Goal: Task Accomplishment & Management: Use online tool/utility

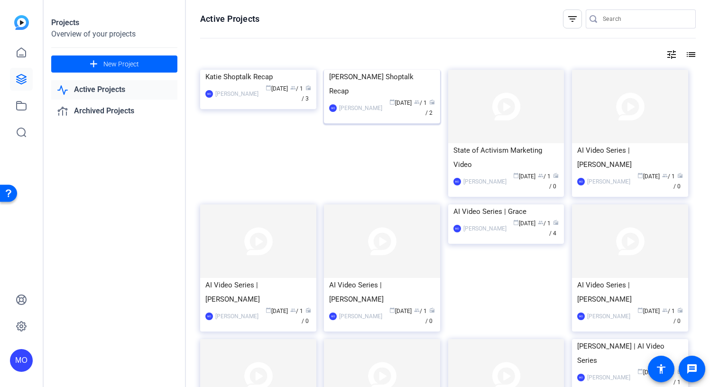
click at [369, 70] on img at bounding box center [382, 70] width 116 height 0
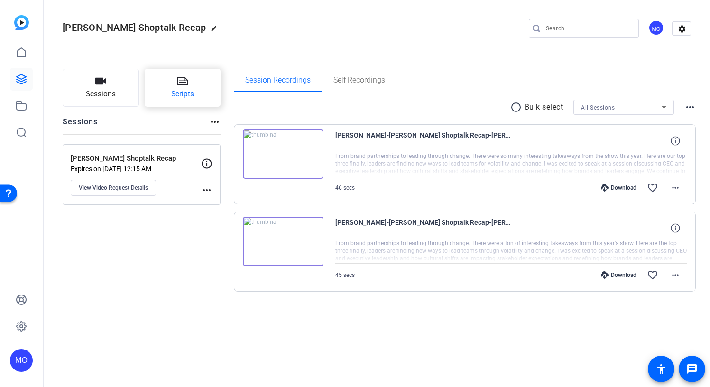
click at [220, 95] on button "Scripts" at bounding box center [183, 88] width 76 height 38
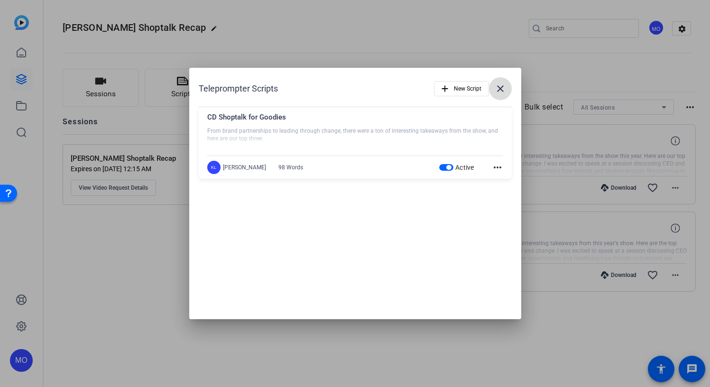
click at [507, 85] on span at bounding box center [500, 88] width 23 height 23
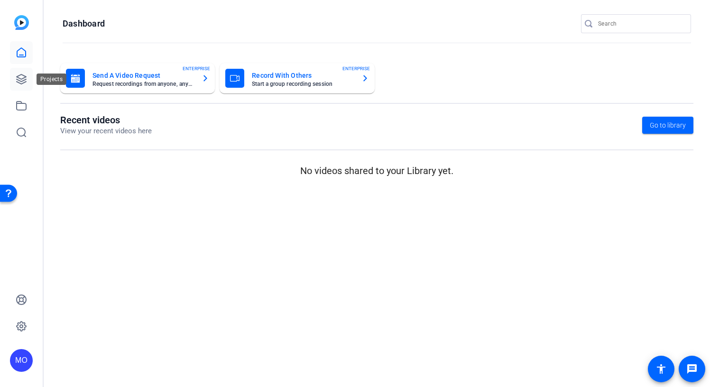
click at [16, 72] on link at bounding box center [21, 79] width 23 height 23
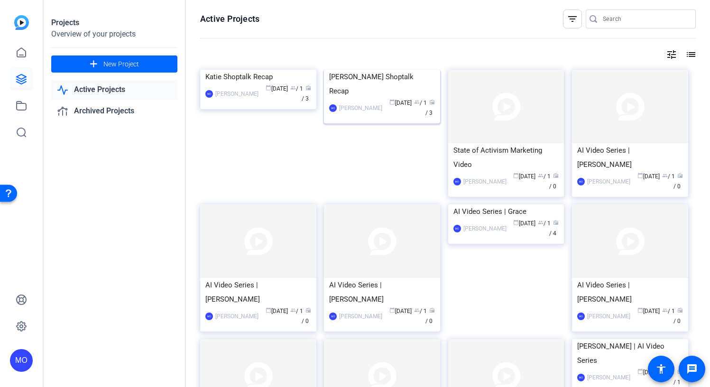
click at [384, 70] on img at bounding box center [382, 70] width 116 height 0
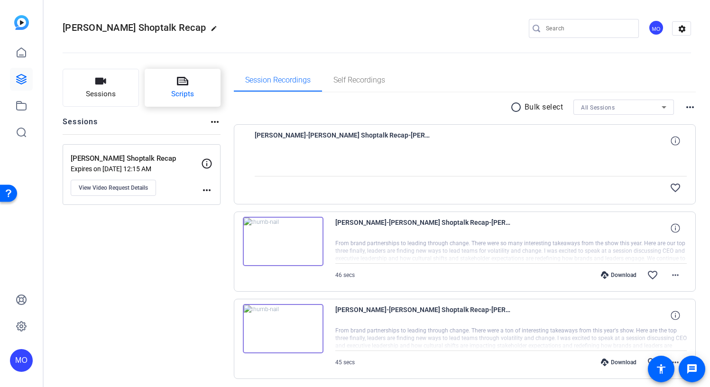
click at [180, 90] on span "Scripts" at bounding box center [182, 94] width 23 height 11
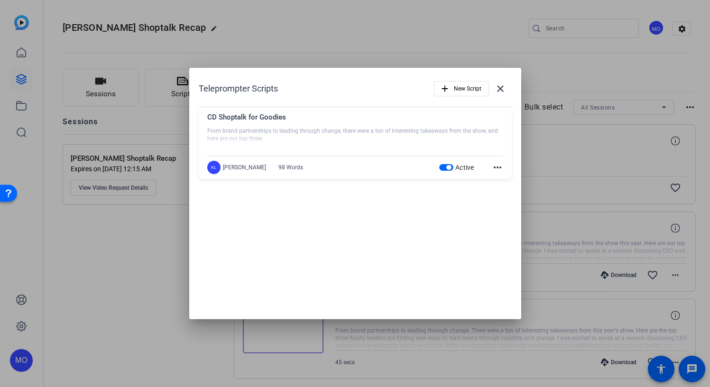
click at [145, 224] on div at bounding box center [355, 193] width 710 height 387
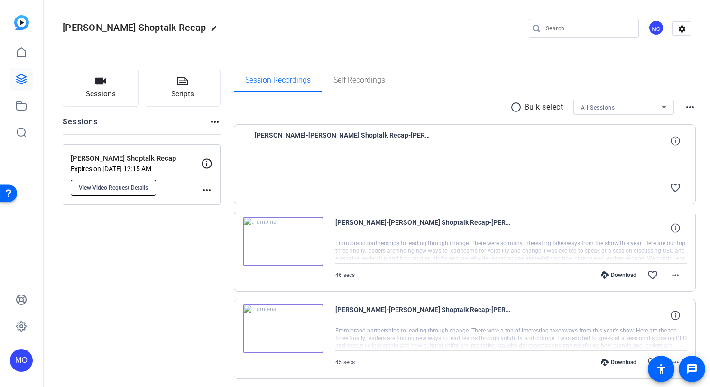
click at [131, 189] on span "View Video Request Details" at bounding box center [113, 188] width 69 height 8
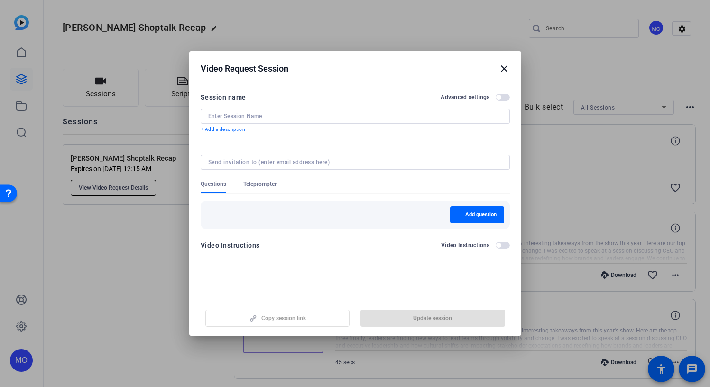
type input "[PERSON_NAME] Shoptalk Recap"
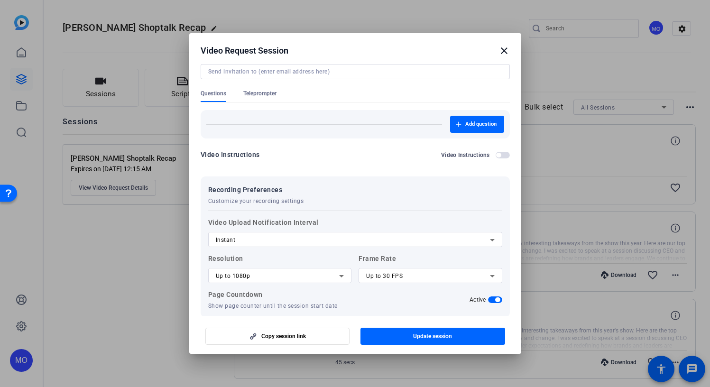
scroll to position [44, 0]
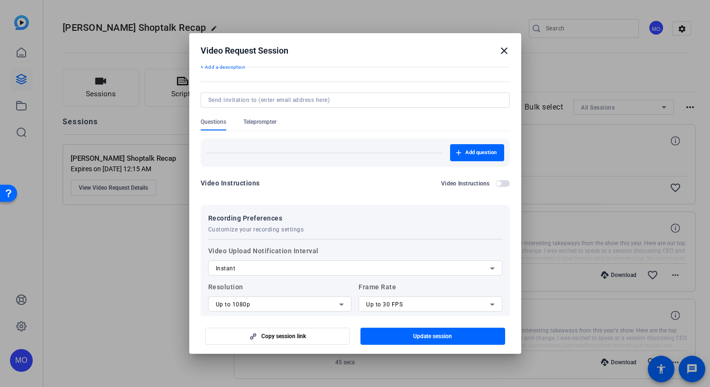
click at [264, 115] on div at bounding box center [355, 113] width 309 height 10
click at [264, 118] on span "Teleprompter" at bounding box center [259, 122] width 33 height 8
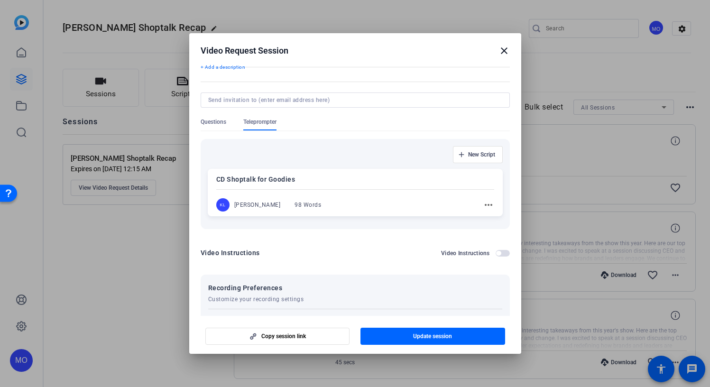
click at [297, 178] on p "CD Shoptalk for Goodies" at bounding box center [355, 179] width 278 height 11
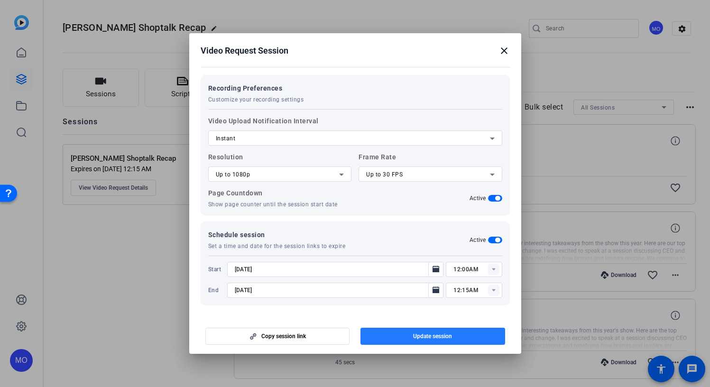
click at [397, 342] on span "button" at bounding box center [433, 336] width 145 height 23
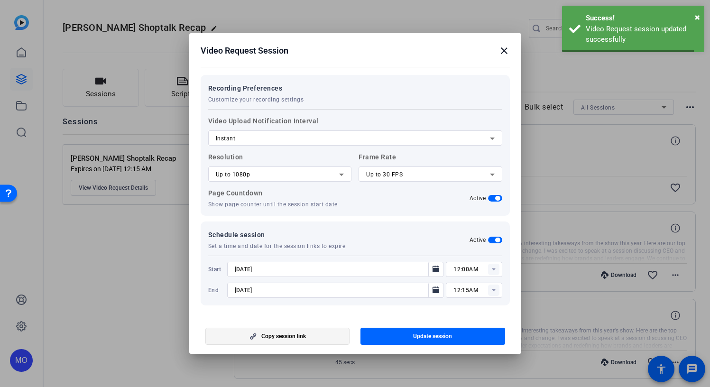
click at [294, 339] on span "Copy session link" at bounding box center [283, 337] width 45 height 8
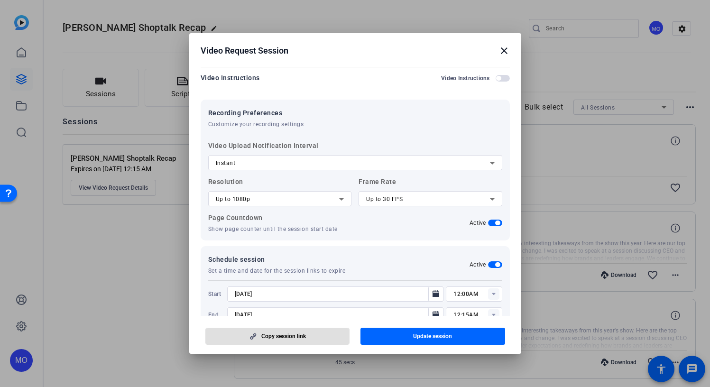
scroll to position [65, 0]
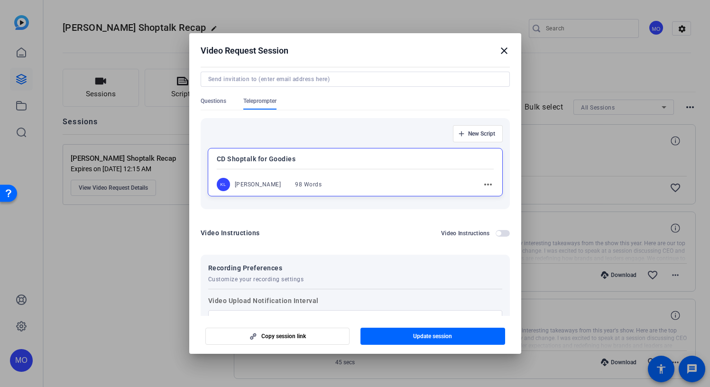
click at [504, 55] on mat-icon "close" at bounding box center [504, 50] width 11 height 11
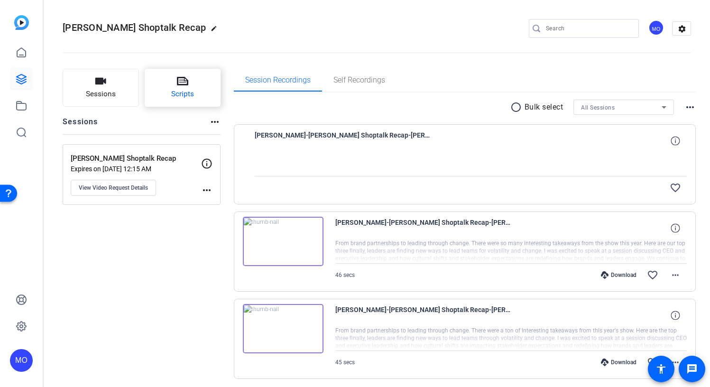
click at [167, 100] on button "Scripts" at bounding box center [183, 88] width 76 height 38
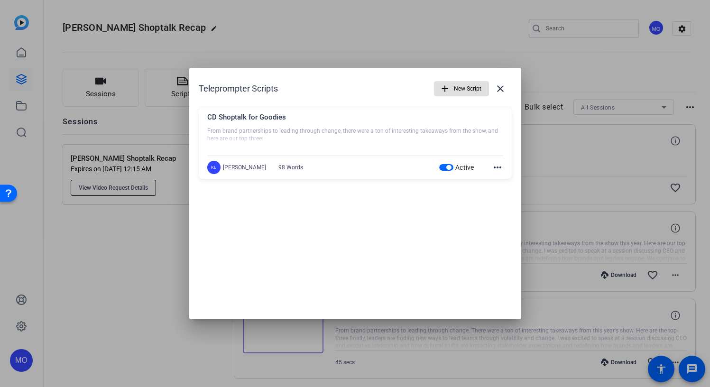
drag, startPoint x: 160, startPoint y: 241, endPoint x: 151, endPoint y: 194, distance: 47.8
click at [160, 241] on div at bounding box center [355, 193] width 710 height 387
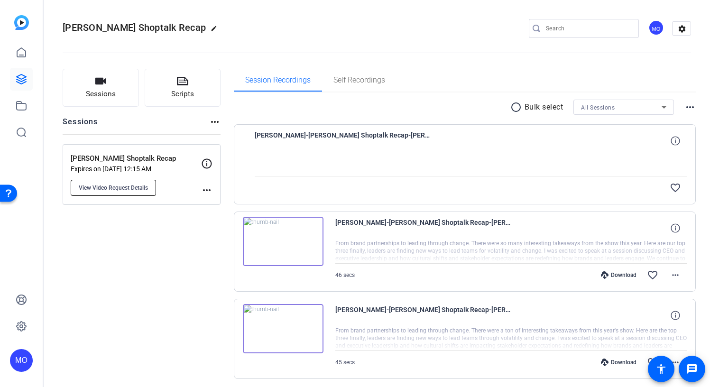
click at [134, 189] on span "View Video Request Details" at bounding box center [113, 188] width 69 height 8
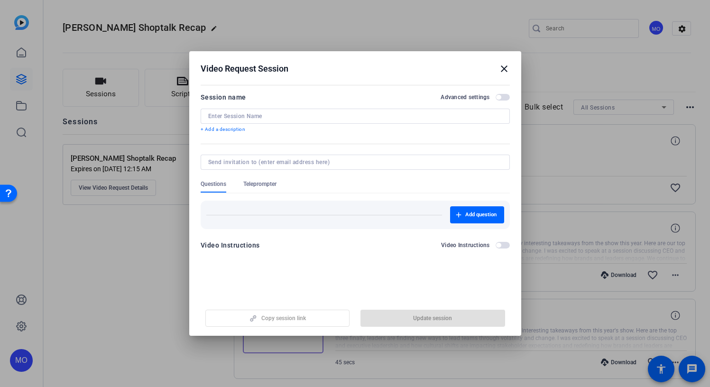
type input "[PERSON_NAME] Shoptalk Recap"
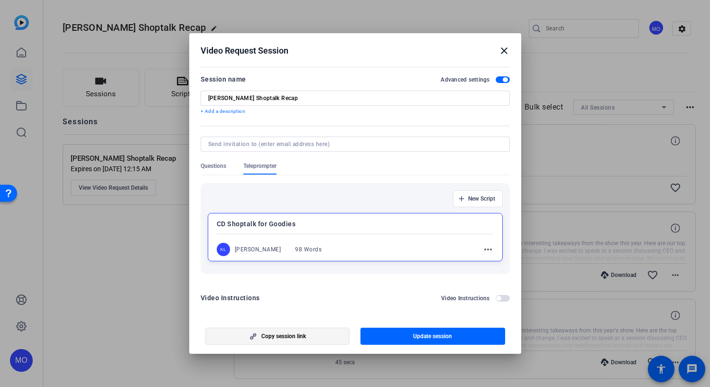
click at [301, 335] on span "Copy session link" at bounding box center [283, 337] width 45 height 8
